Goal: Task Accomplishment & Management: Use online tool/utility

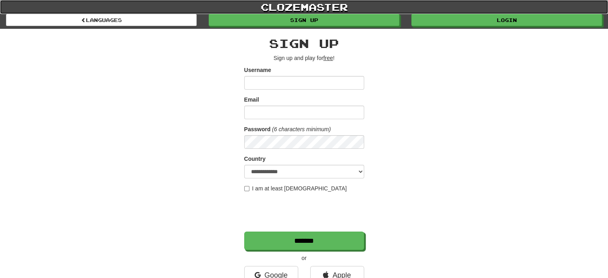
click at [445, 13] on link "clozemaster" at bounding box center [304, 7] width 608 height 14
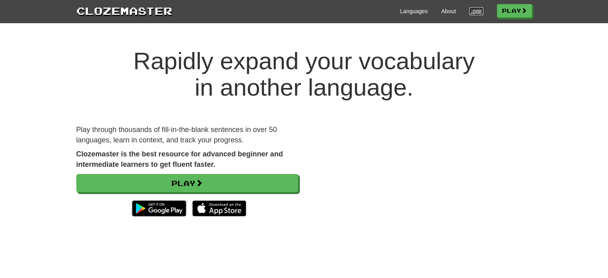
click at [472, 12] on link "Login" at bounding box center [476, 11] width 14 height 8
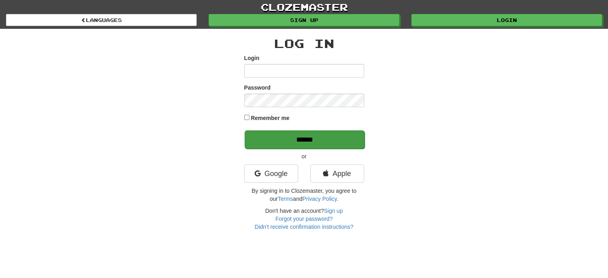
type input "**********"
click at [307, 140] on input "******" at bounding box center [305, 139] width 120 height 18
